Goal: Transaction & Acquisition: Purchase product/service

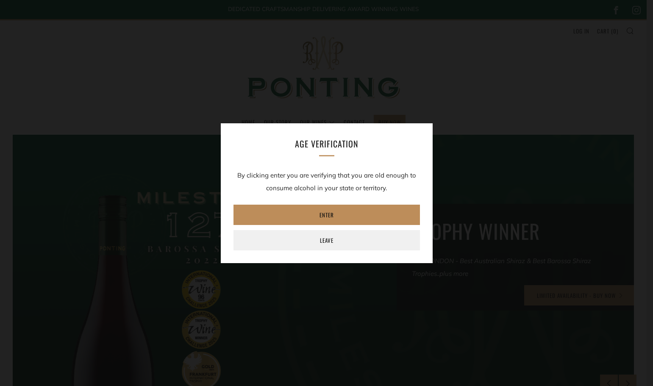
click at [301, 217] on link "Enter" at bounding box center [326, 215] width 186 height 20
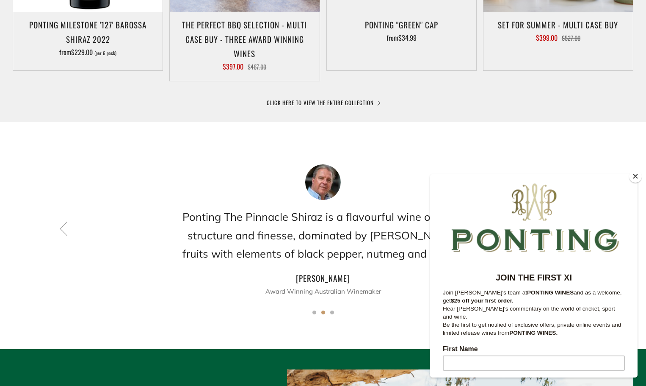
scroll to position [593, 0]
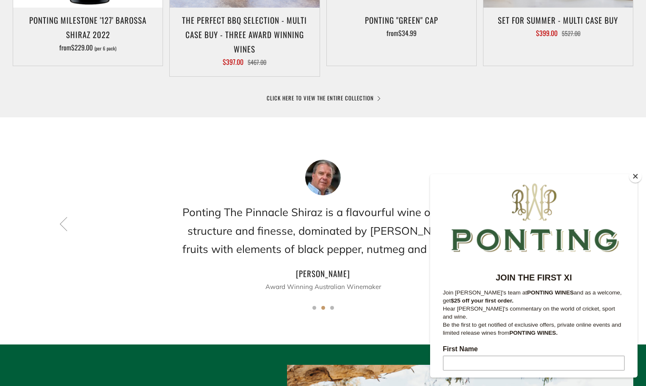
click at [638, 176] on button "Close" at bounding box center [636, 176] width 13 height 13
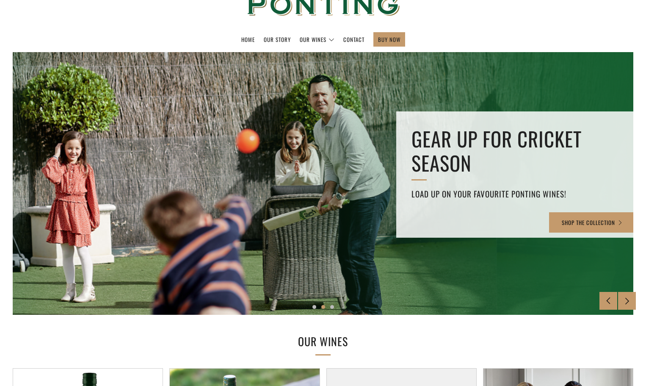
scroll to position [0, 0]
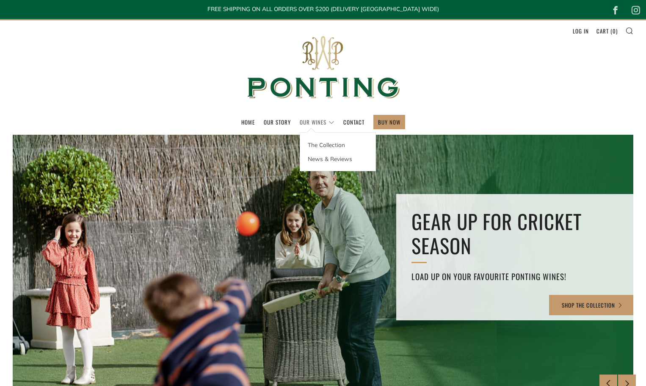
click at [331, 119] on link "Our Wines" at bounding box center [317, 122] width 35 height 14
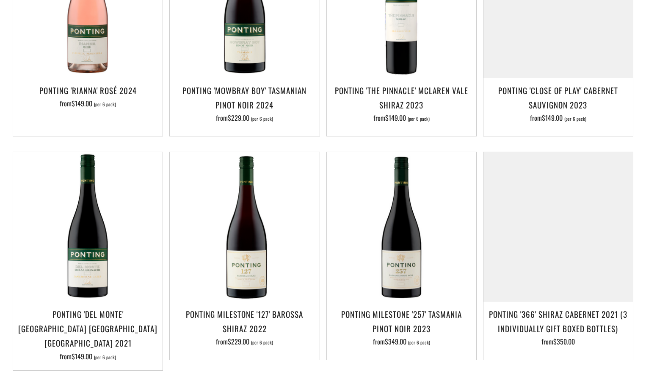
scroll to position [508, 0]
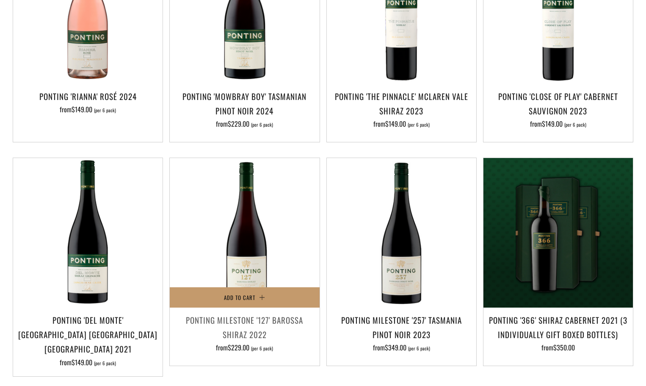
click at [231, 313] on h3 "Ponting Milestone '127' Barossa Shiraz 2022" at bounding box center [244, 327] width 141 height 29
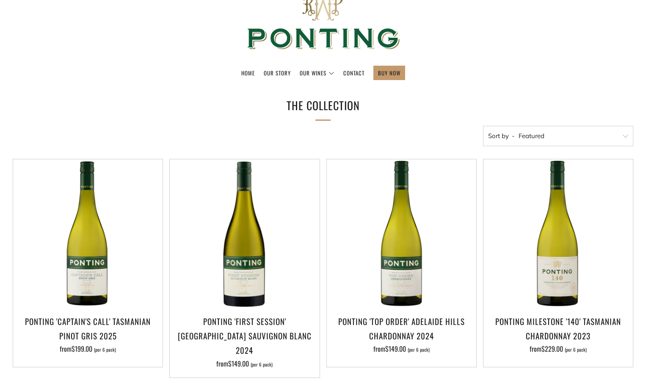
scroll to position [0, 0]
